Goal: Task Accomplishment & Management: Use online tool/utility

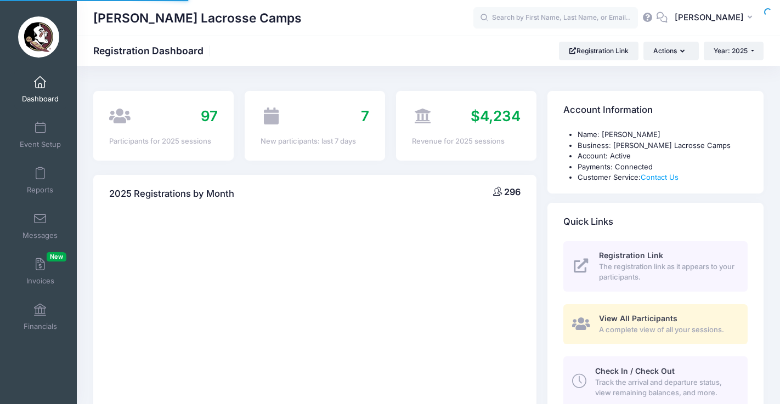
select select
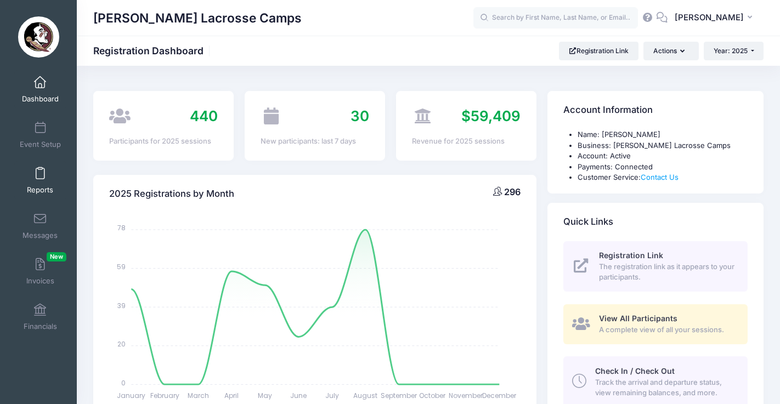
click at [47, 173] on link "Reports" at bounding box center [40, 180] width 52 height 38
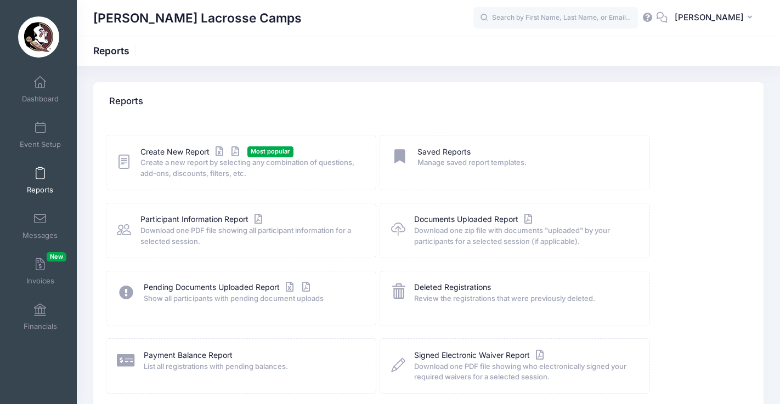
click at [129, 168] on icon at bounding box center [124, 162] width 14 height 17
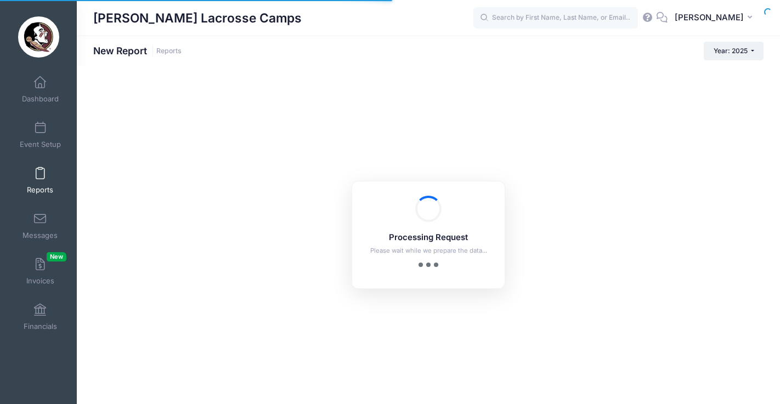
checkbox input "true"
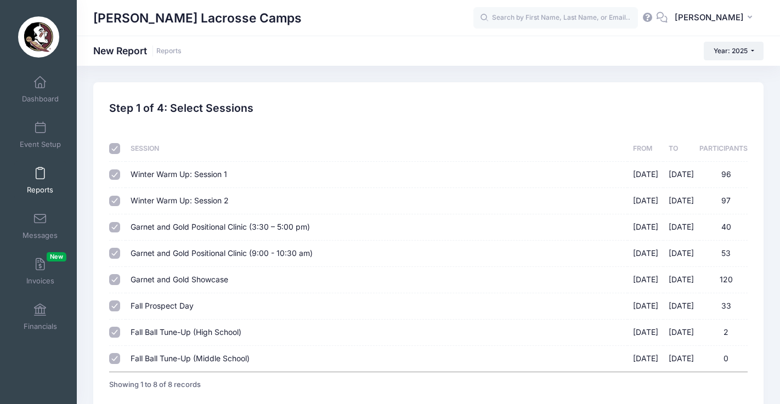
click at [114, 146] on input "checkbox" at bounding box center [114, 148] width 11 height 11
checkbox input "false"
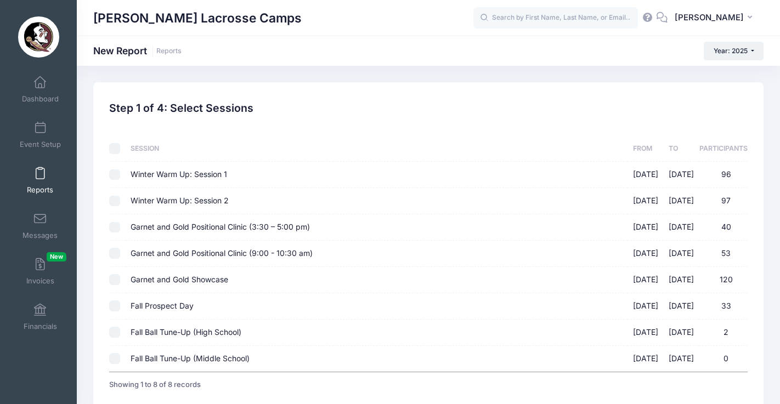
checkbox input "false"
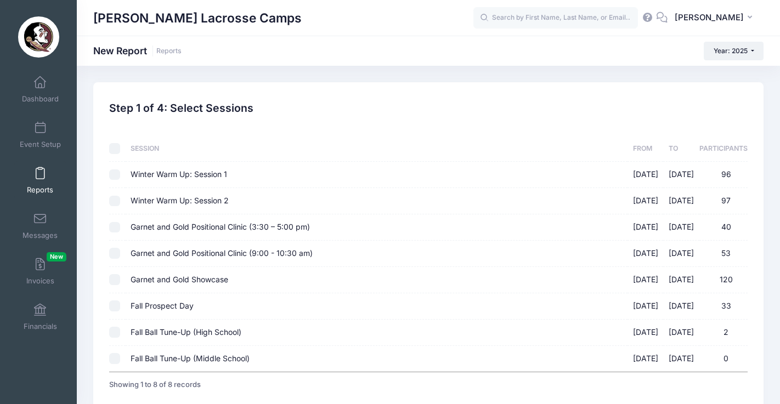
click at [116, 231] on input "Garnet and Gold Positional Clinic (3:30 – 5:00 pm) 08/17/2025 - 08/17/2025 40" at bounding box center [114, 227] width 11 height 11
checkbox input "true"
click at [116, 246] on td at bounding box center [117, 254] width 16 height 26
click at [116, 256] on input "Garnet and Gold Positional Clinic (9:00 - 10:30 am) 08/17/2025 - 08/17/2025 53" at bounding box center [114, 253] width 11 height 11
checkbox input "true"
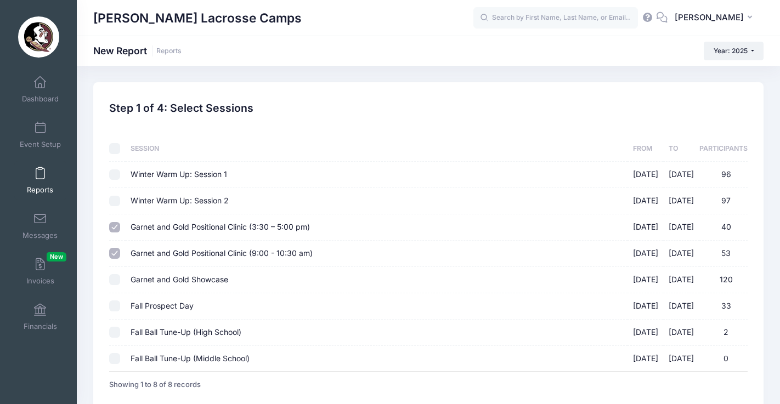
click at [116, 290] on td at bounding box center [117, 280] width 16 height 26
click at [113, 282] on input "Garnet and Gold Showcase 08/17/2025 - 08/17/2025 120" at bounding box center [114, 279] width 11 height 11
checkbox input "true"
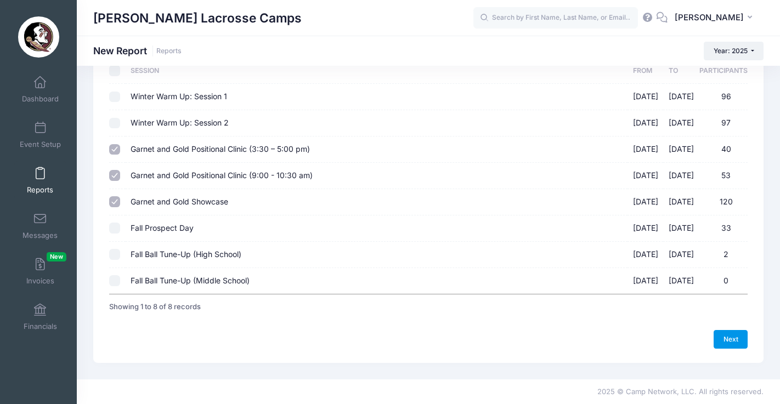
click at [731, 339] on link "Next" at bounding box center [731, 339] width 34 height 19
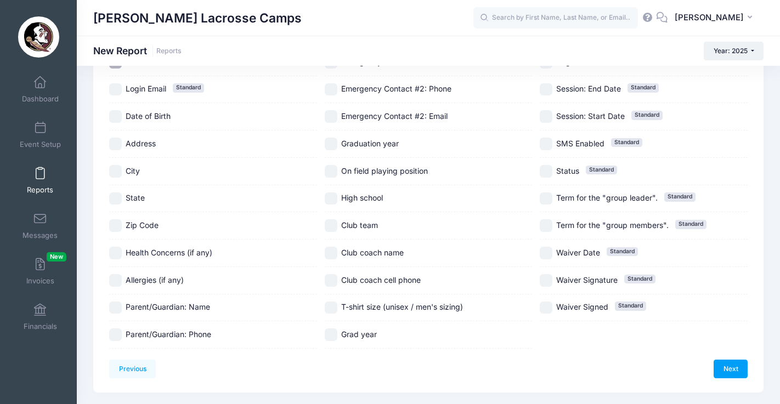
scroll to position [239, 0]
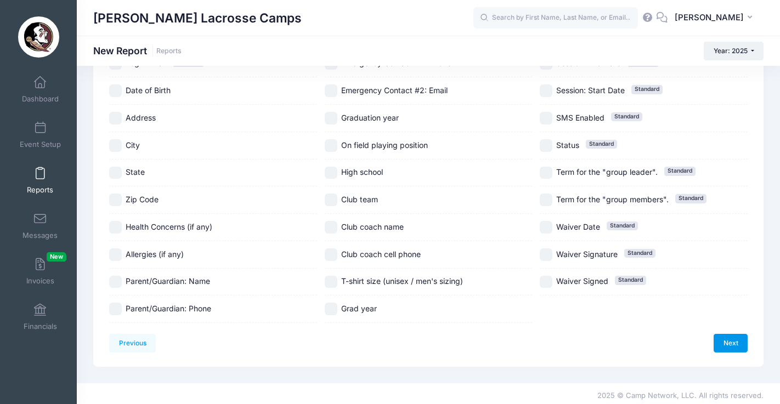
click at [739, 346] on link "Next" at bounding box center [731, 343] width 34 height 19
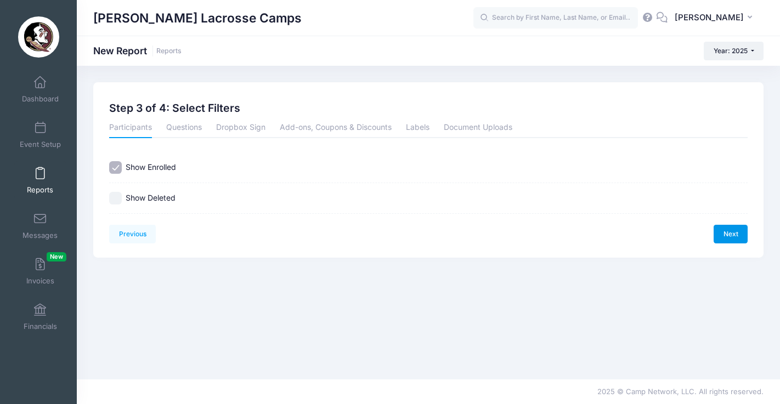
click at [733, 240] on link "Next" at bounding box center [731, 234] width 34 height 19
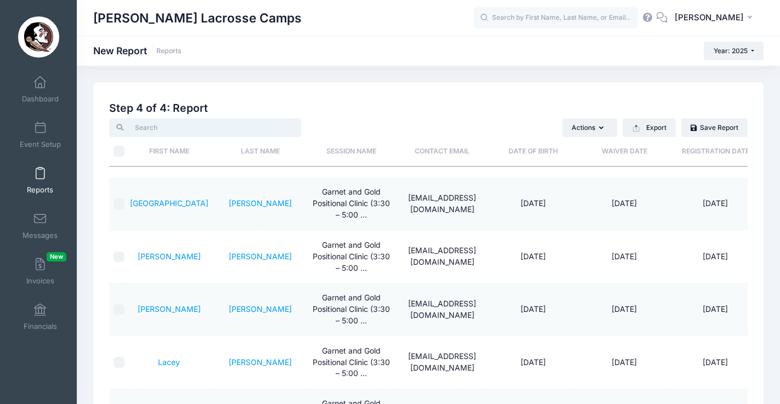
click at [185, 125] on input "search" at bounding box center [205, 128] width 192 height 19
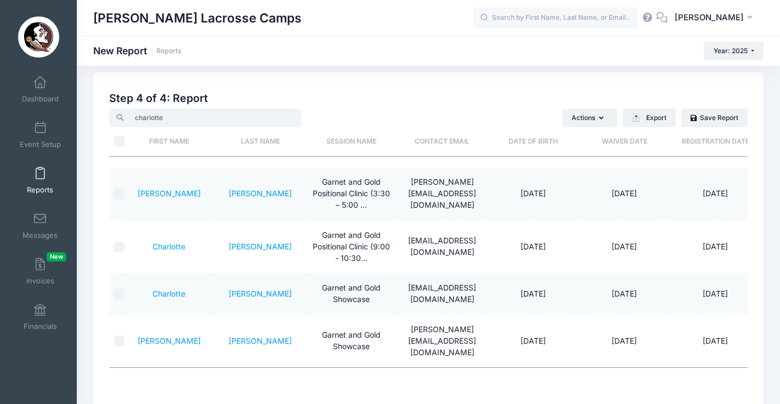
scroll to position [11, 0]
click at [153, 120] on input "charlotte" at bounding box center [205, 117] width 192 height 19
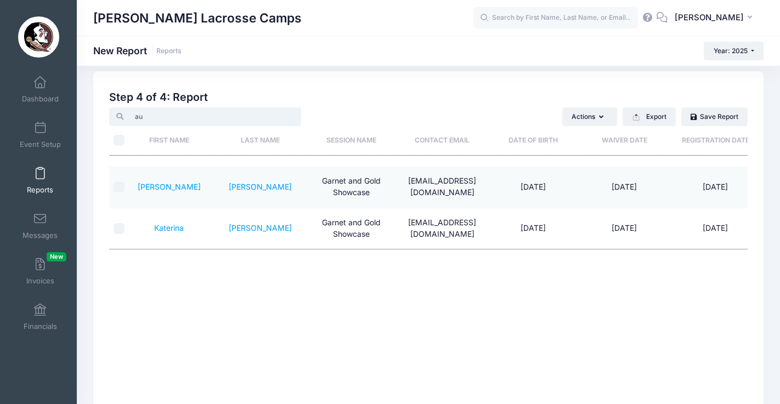
type input "a"
